Goal: Information Seeking & Learning: Learn about a topic

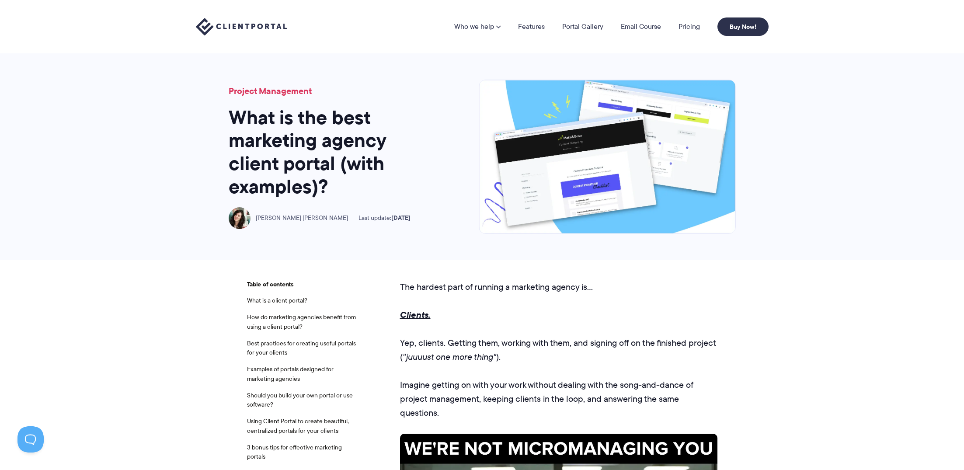
click at [260, 26] on img at bounding box center [241, 27] width 91 height 18
